Goal: Task Accomplishment & Management: Manage account settings

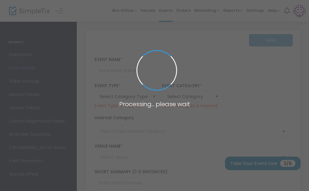
type input "Tgggg"
type textarea "Fffff gf ff GC"
type input "Register Now"
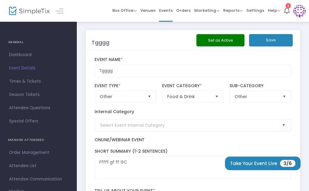
click at [230, 41] on button "Set as Active" at bounding box center [220, 40] width 48 height 12
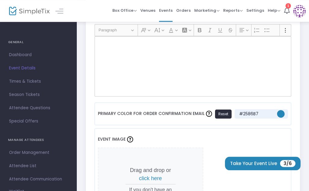
scroll to position [378, 0]
click at [155, 175] on span "click here" at bounding box center [150, 178] width 23 height 6
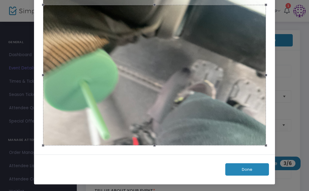
scroll to position [61, 0]
click at [70, 156] on div "Done" at bounding box center [154, 169] width 241 height 30
click at [78, 161] on div "Done" at bounding box center [154, 169] width 241 height 30
click at [235, 172] on button "Done" at bounding box center [247, 169] width 44 height 12
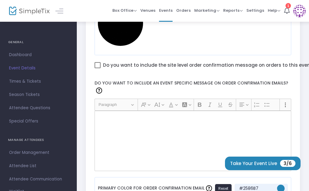
scroll to position [304, 0]
click at [101, 63] on label "Do you want to include the site level order confirmation message on orders to t…" at bounding box center [205, 65] width 220 height 8
click at [98, 68] on input "Do you want to include the site level order confirmation message on orders to t…" at bounding box center [97, 68] width 0 height 0
checkbox input "true"
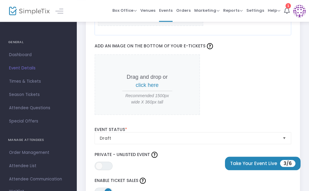
scroll to position [679, 0]
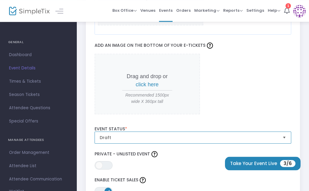
click at [120, 133] on span "Draft" at bounding box center [188, 137] width 183 height 11
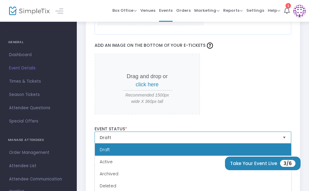
click at [113, 158] on li "Active" at bounding box center [193, 161] width 196 height 12
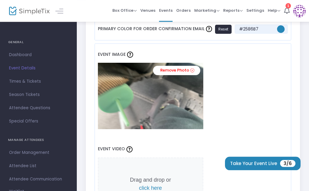
scroll to position [463, 0]
